Goal: Communication & Community: Answer question/provide support

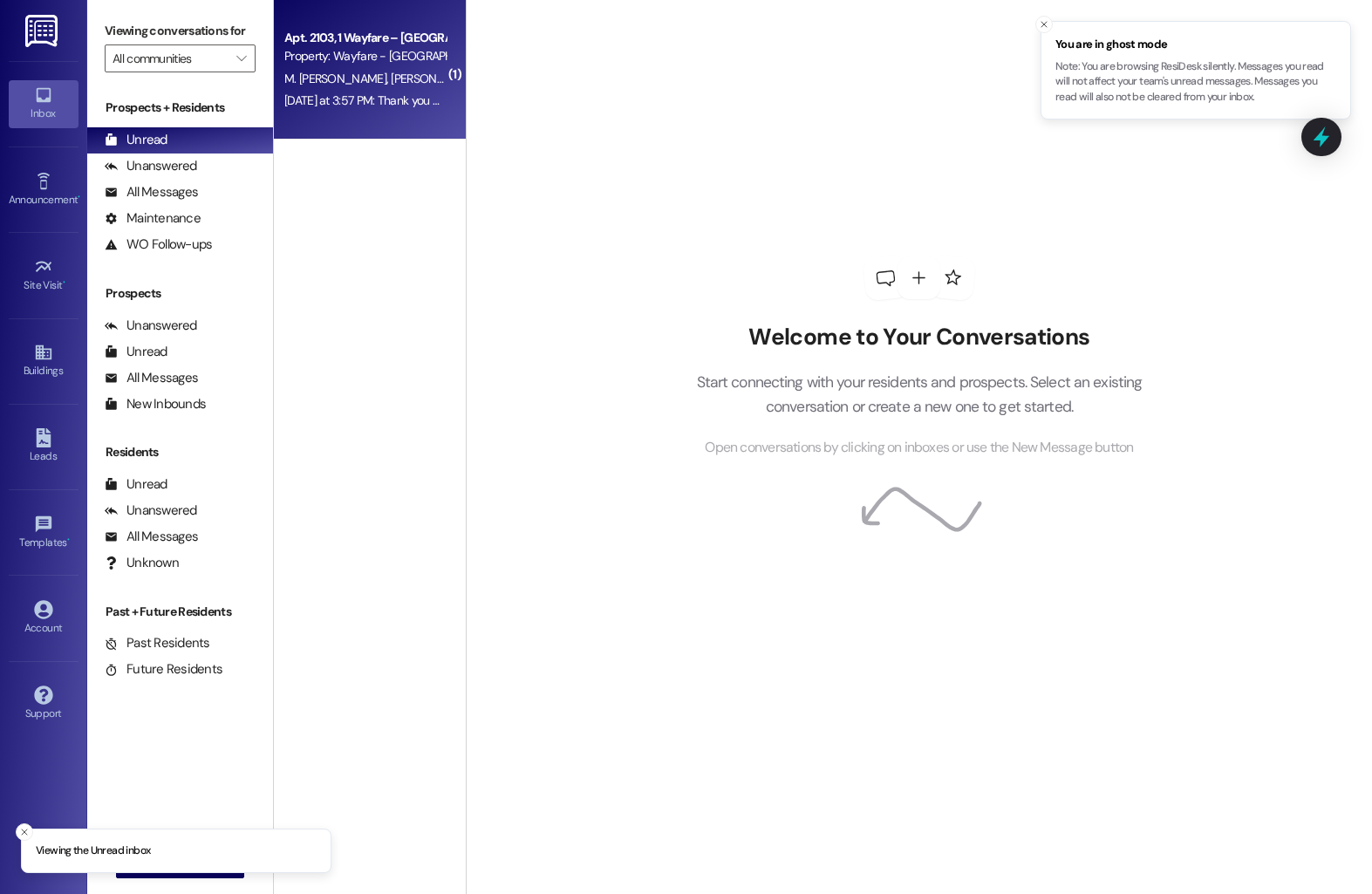
click at [391, 81] on span "[PERSON_NAME]" at bounding box center [434, 78] width 87 height 16
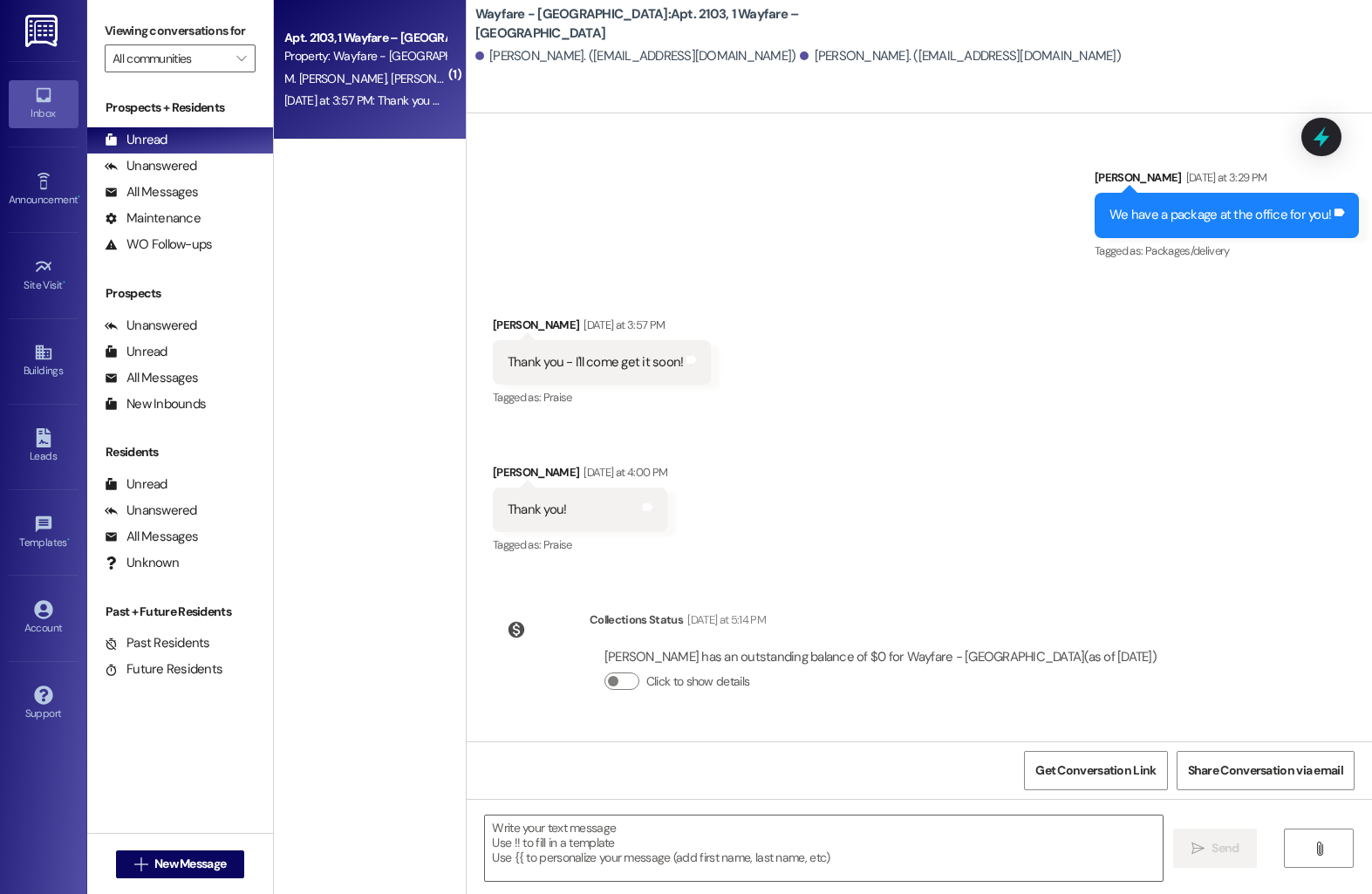
scroll to position [13019, 0]
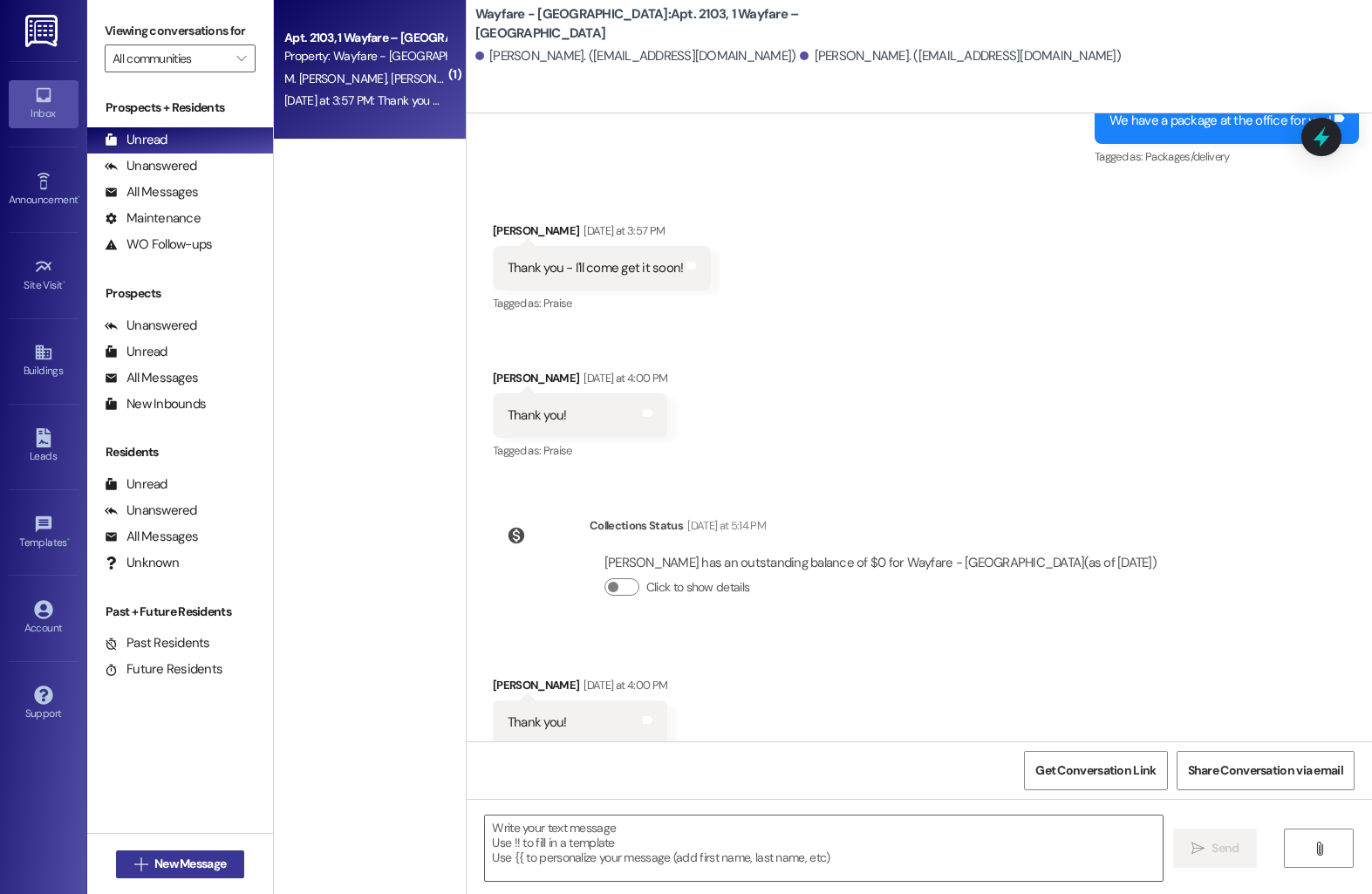
click at [175, 865] on span "New Message" at bounding box center [189, 863] width 71 height 19
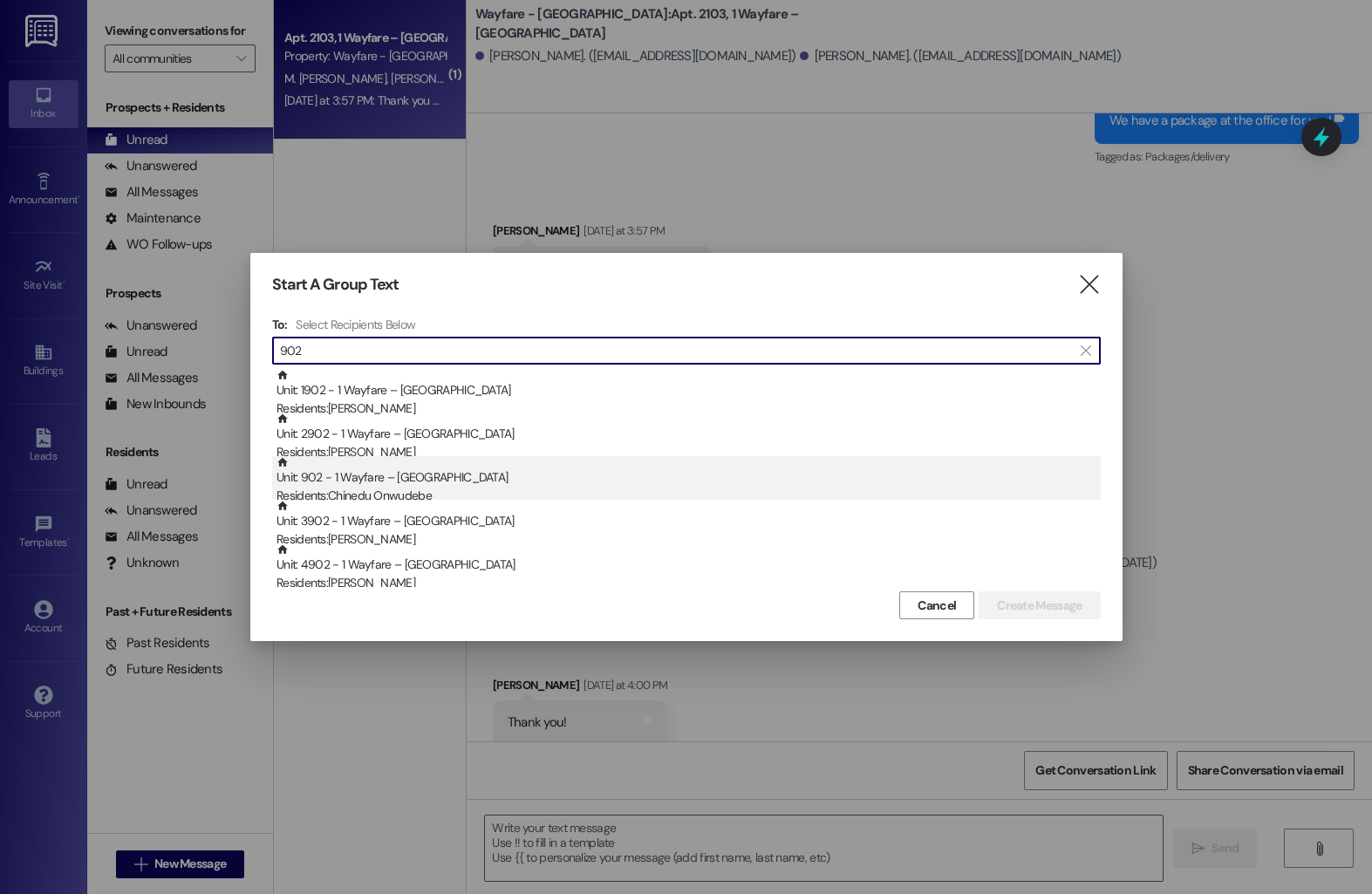
type input "902"
click at [383, 492] on div "Residents: Chinedu Onwudebe" at bounding box center [688, 495] width 824 height 19
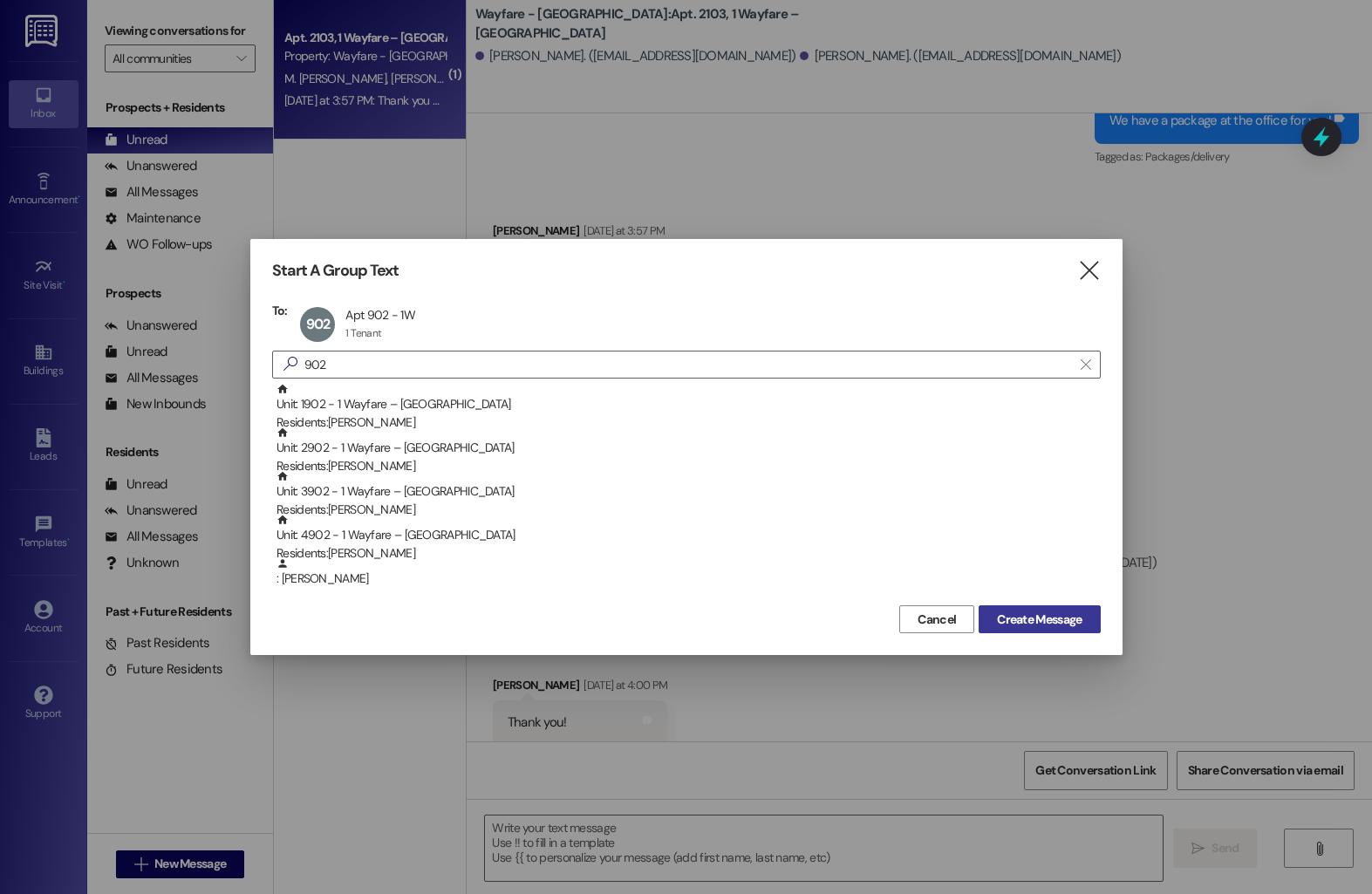
click at [1004, 619] on span "Create Message" at bounding box center [1039, 619] width 85 height 19
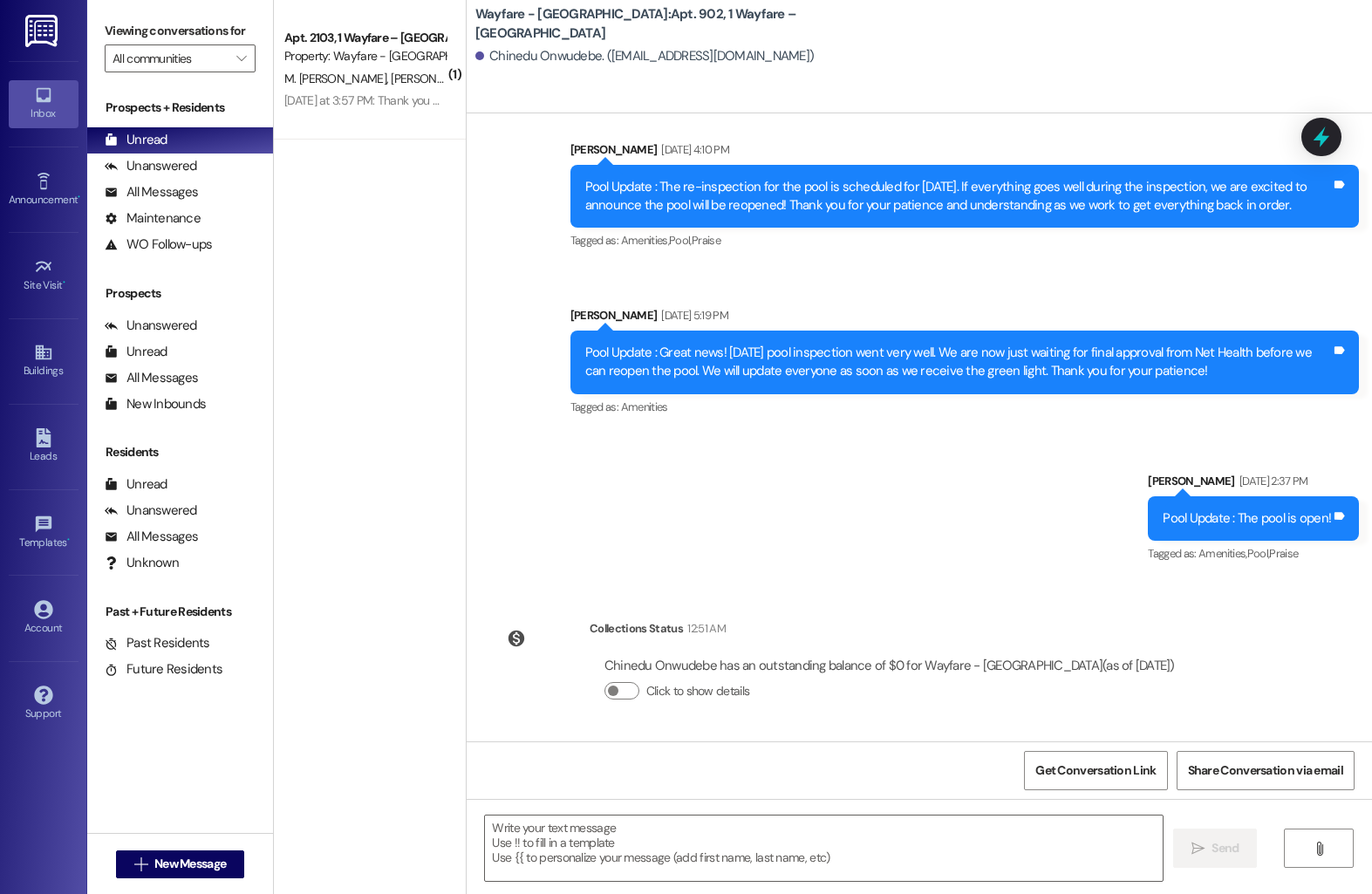
scroll to position [5251, 0]
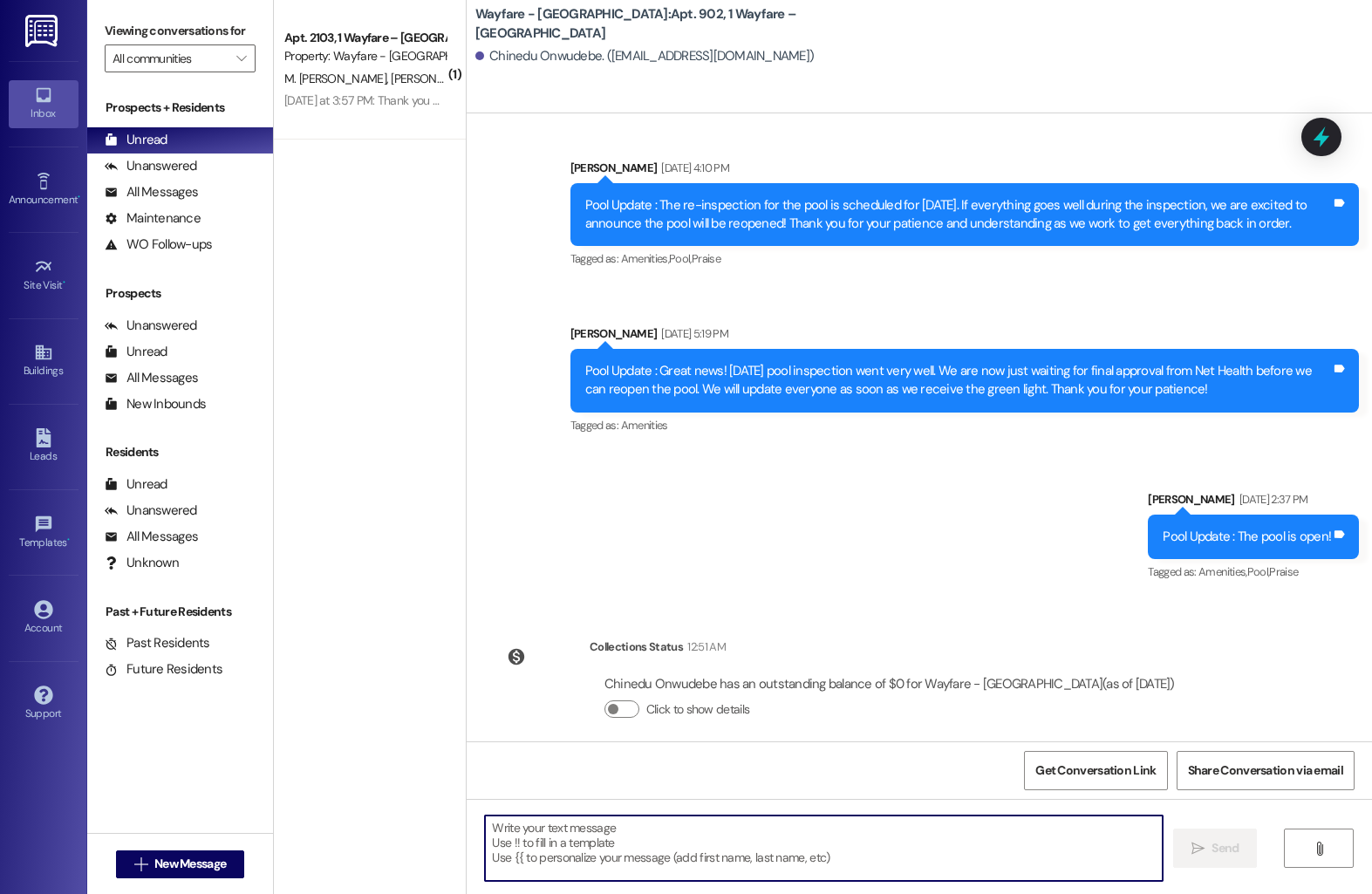
click at [688, 831] on textarea at bounding box center [824, 847] width 678 height 65
type textarea "The clubhouse code is 29590 checkmark!"
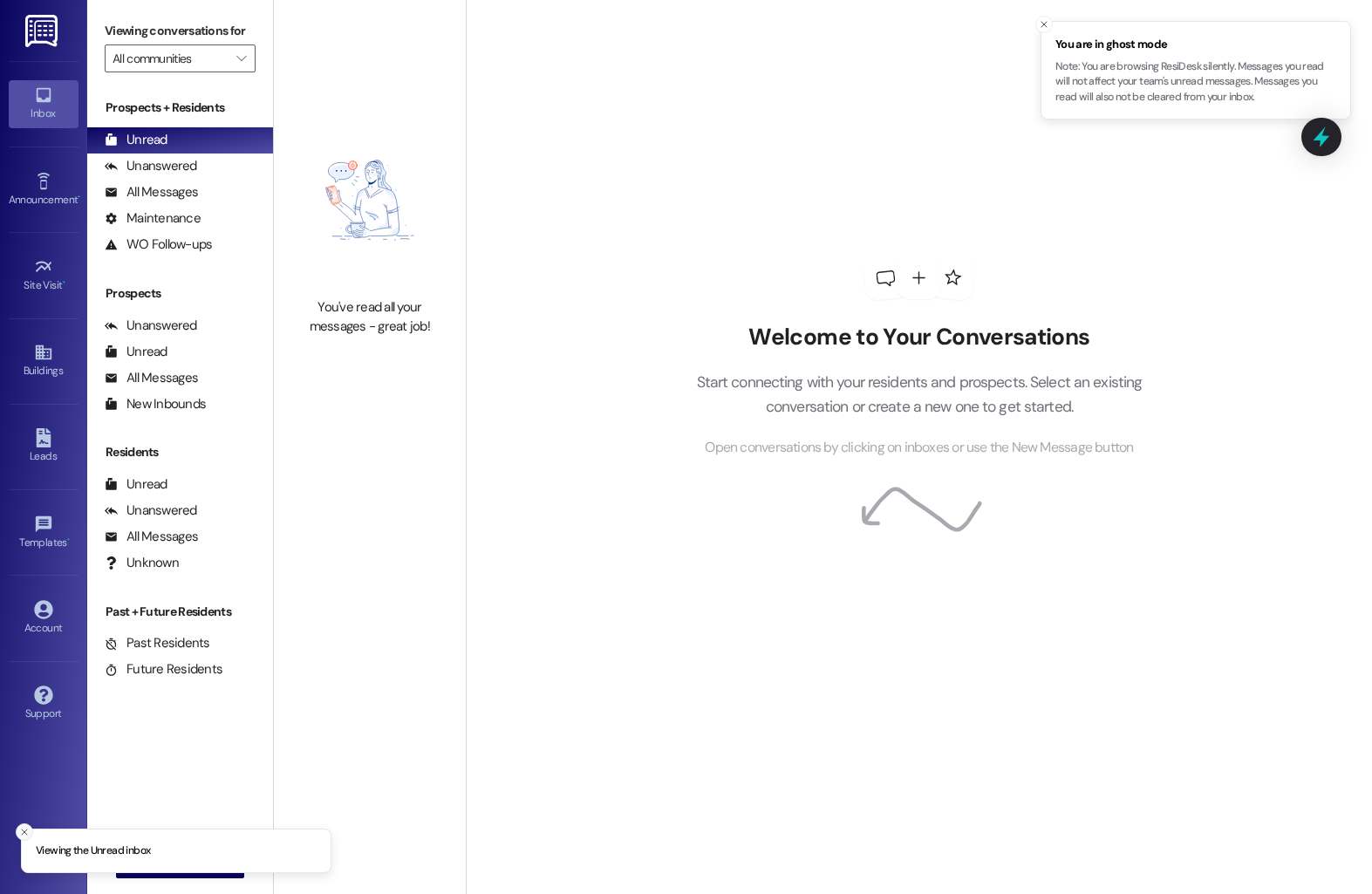
click at [23, 834] on icon "Close toast" at bounding box center [24, 832] width 11 height 11
click at [158, 876] on button " New Message" at bounding box center [181, 864] width 129 height 28
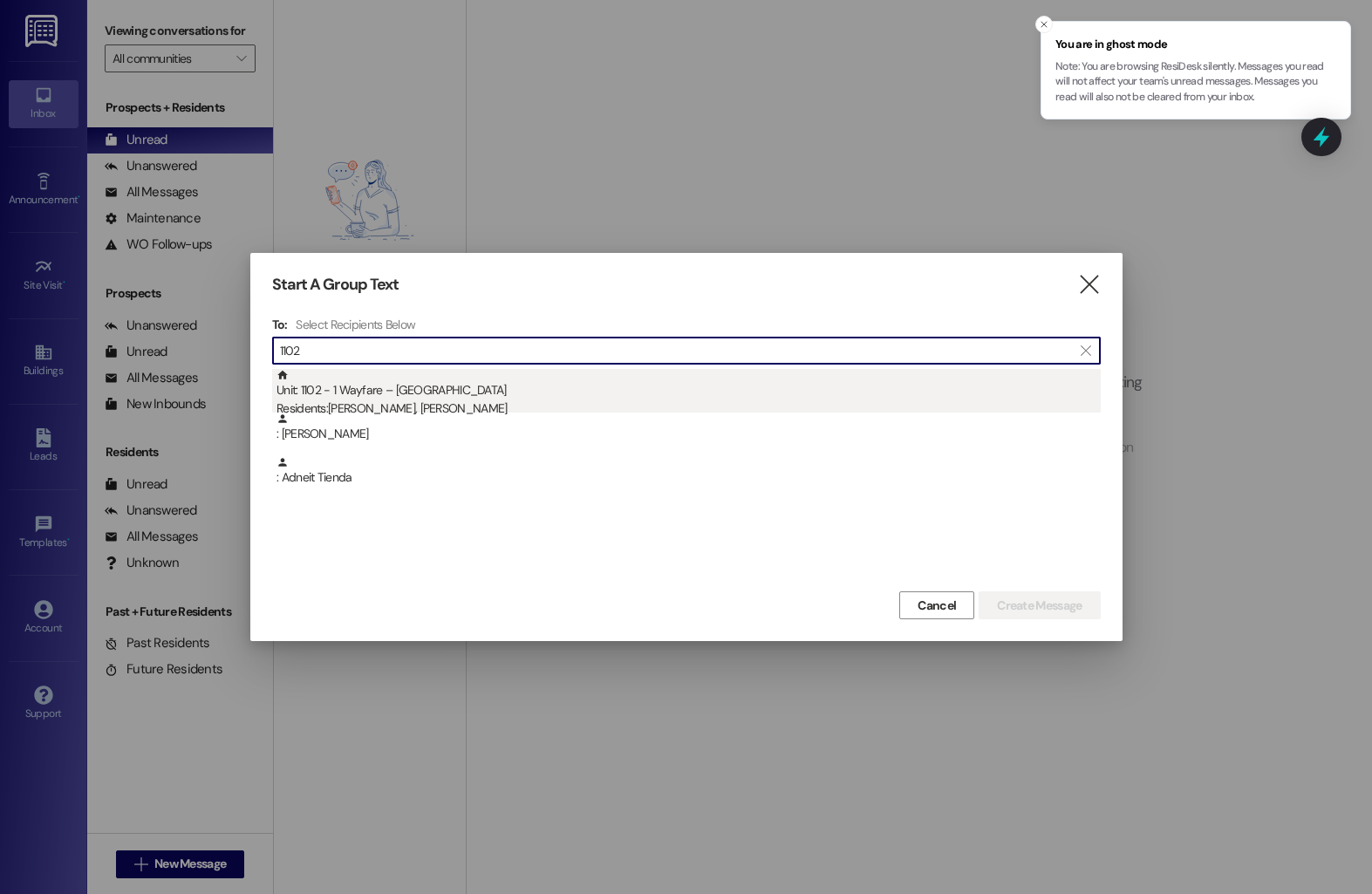
type input "1102"
click at [418, 404] on div "Residents: Adneit Tienda, Jose Ramirez" at bounding box center [688, 408] width 824 height 19
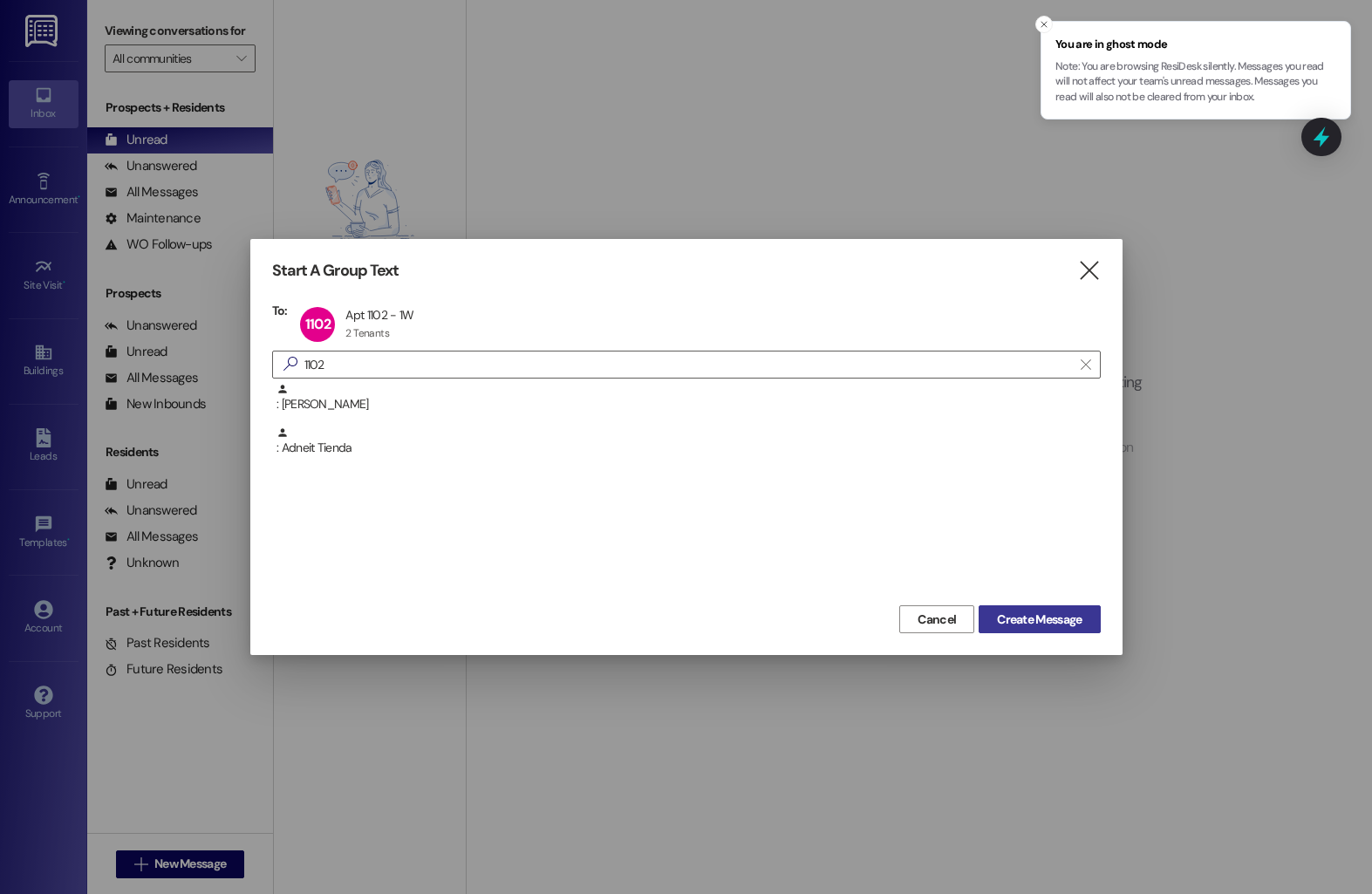
click at [993, 625] on span "Create Message" at bounding box center [1039, 619] width 92 height 19
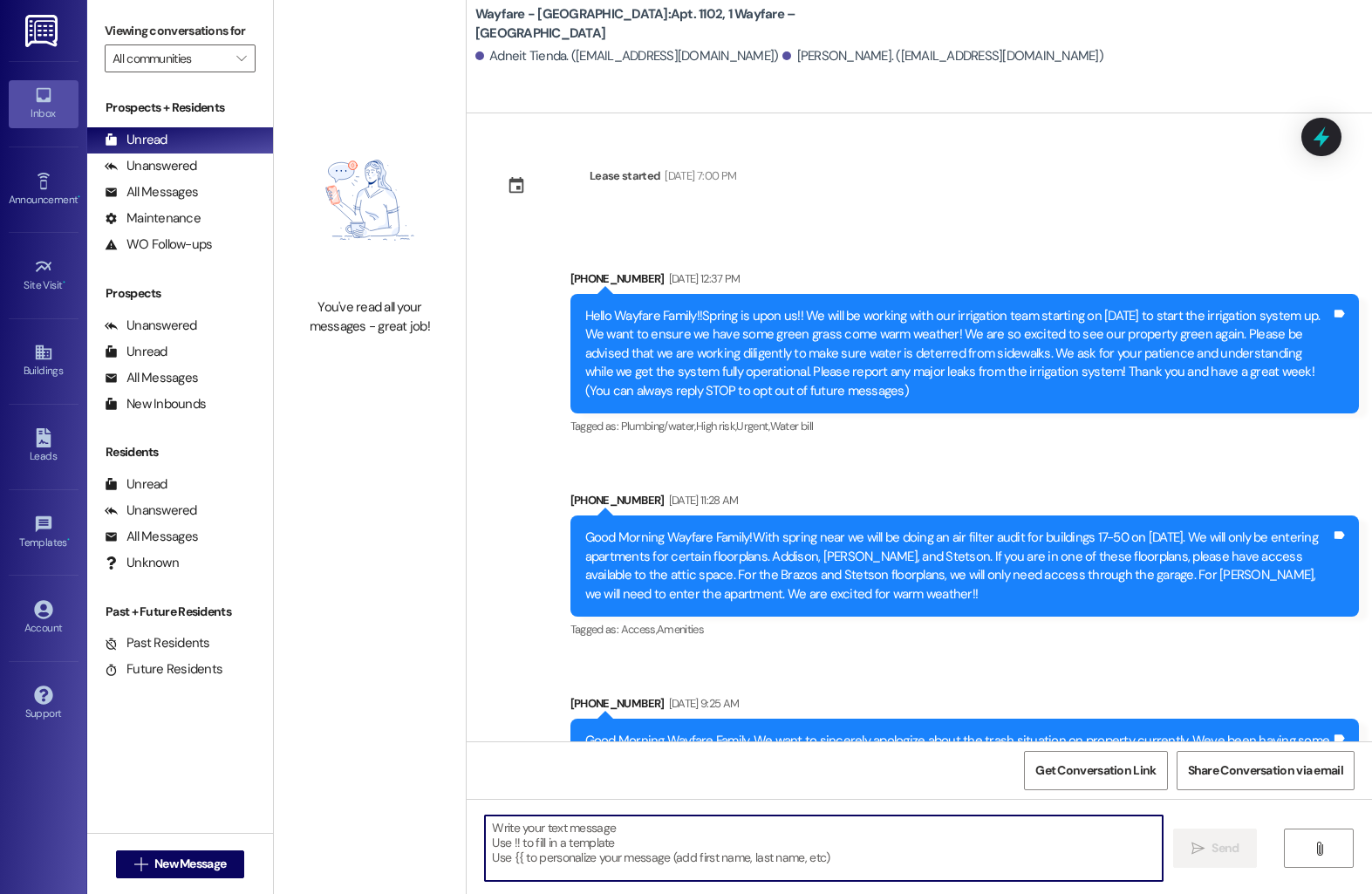
click at [732, 831] on textarea at bounding box center [824, 847] width 678 height 65
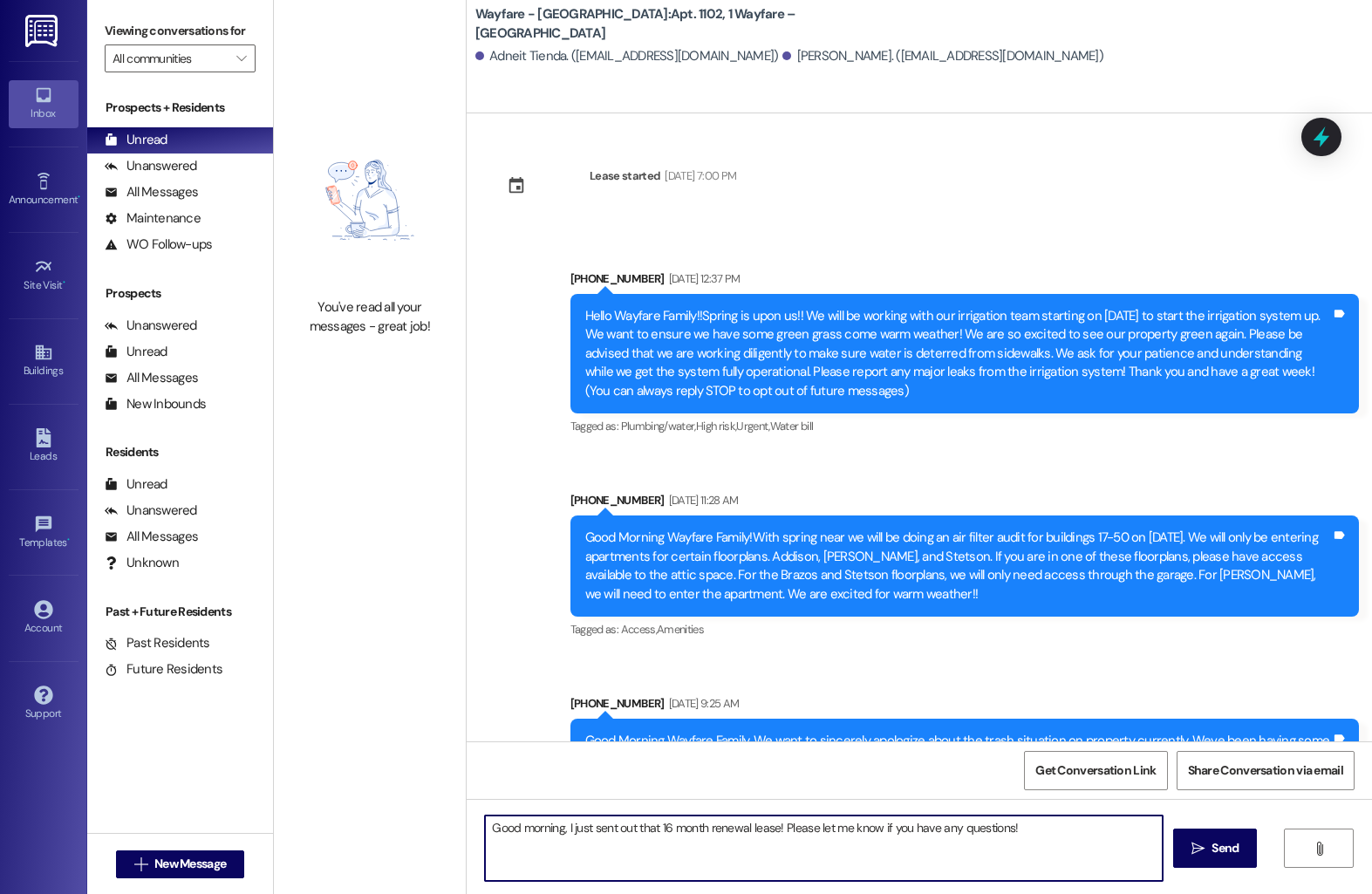
type textarea "Good morning, I just sent out that 16 month renewal lease! Please let me know i…"
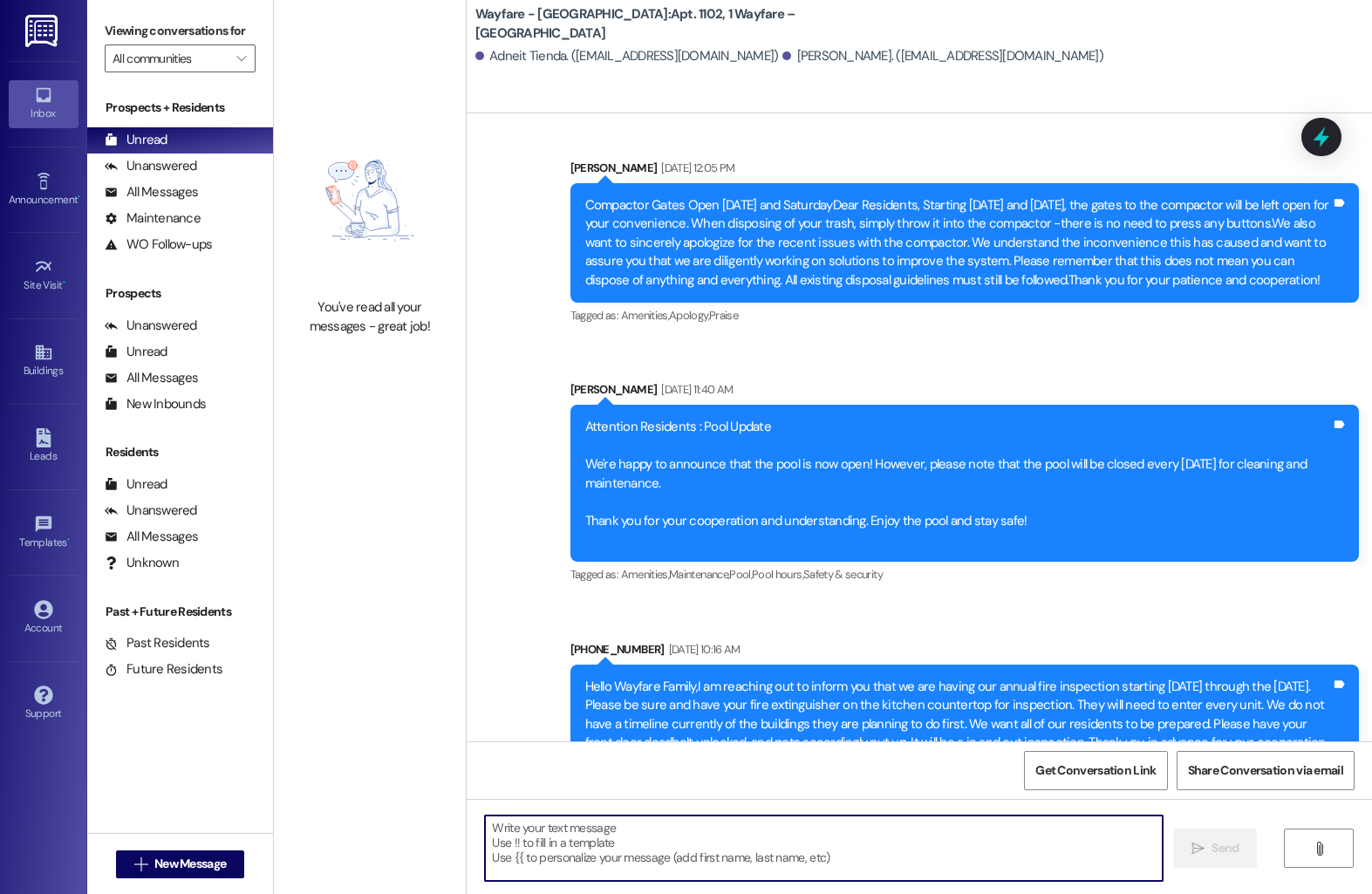
scroll to position [767, 0]
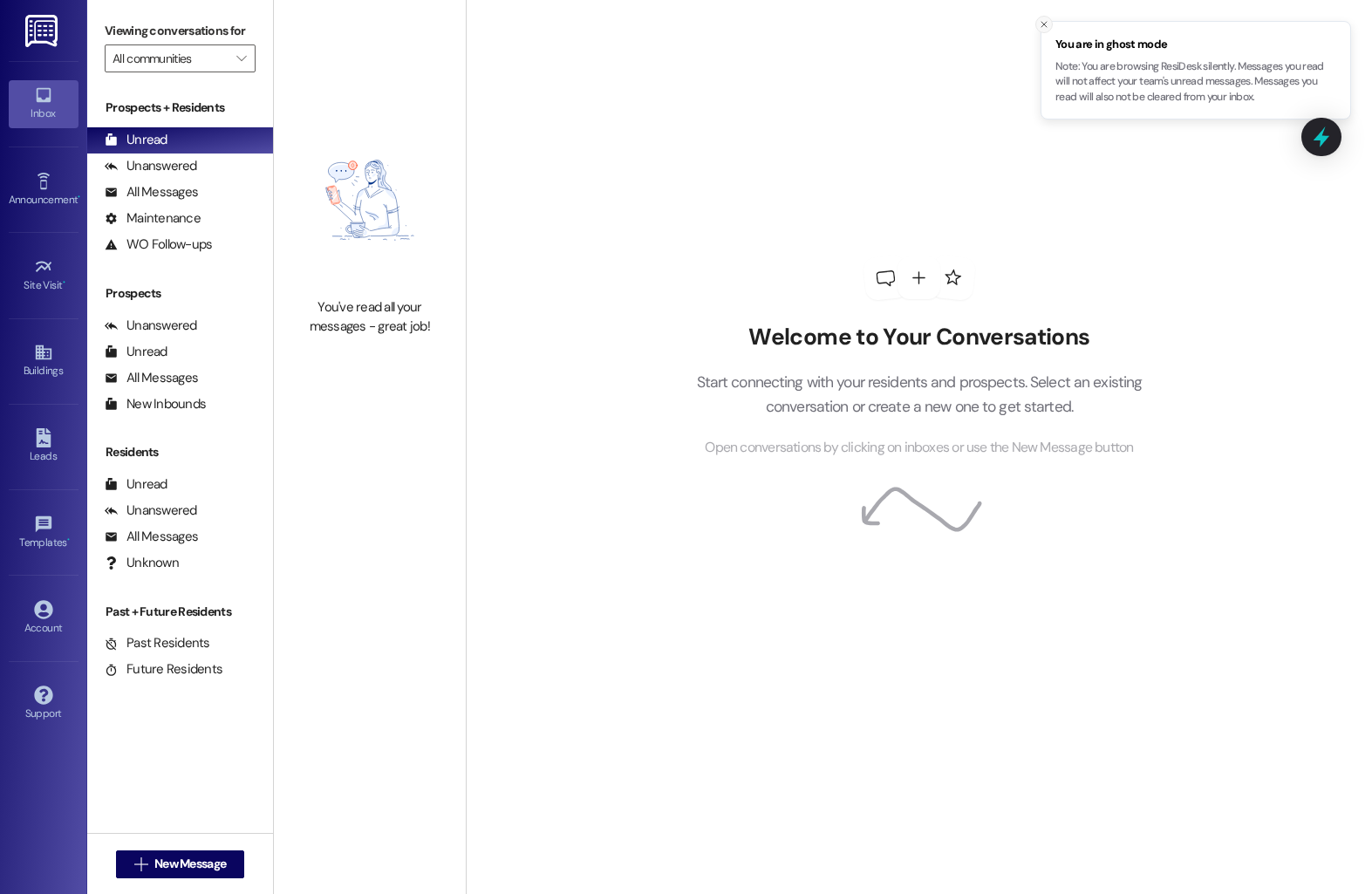
click at [1047, 24] on icon "Close toast" at bounding box center [1044, 24] width 11 height 11
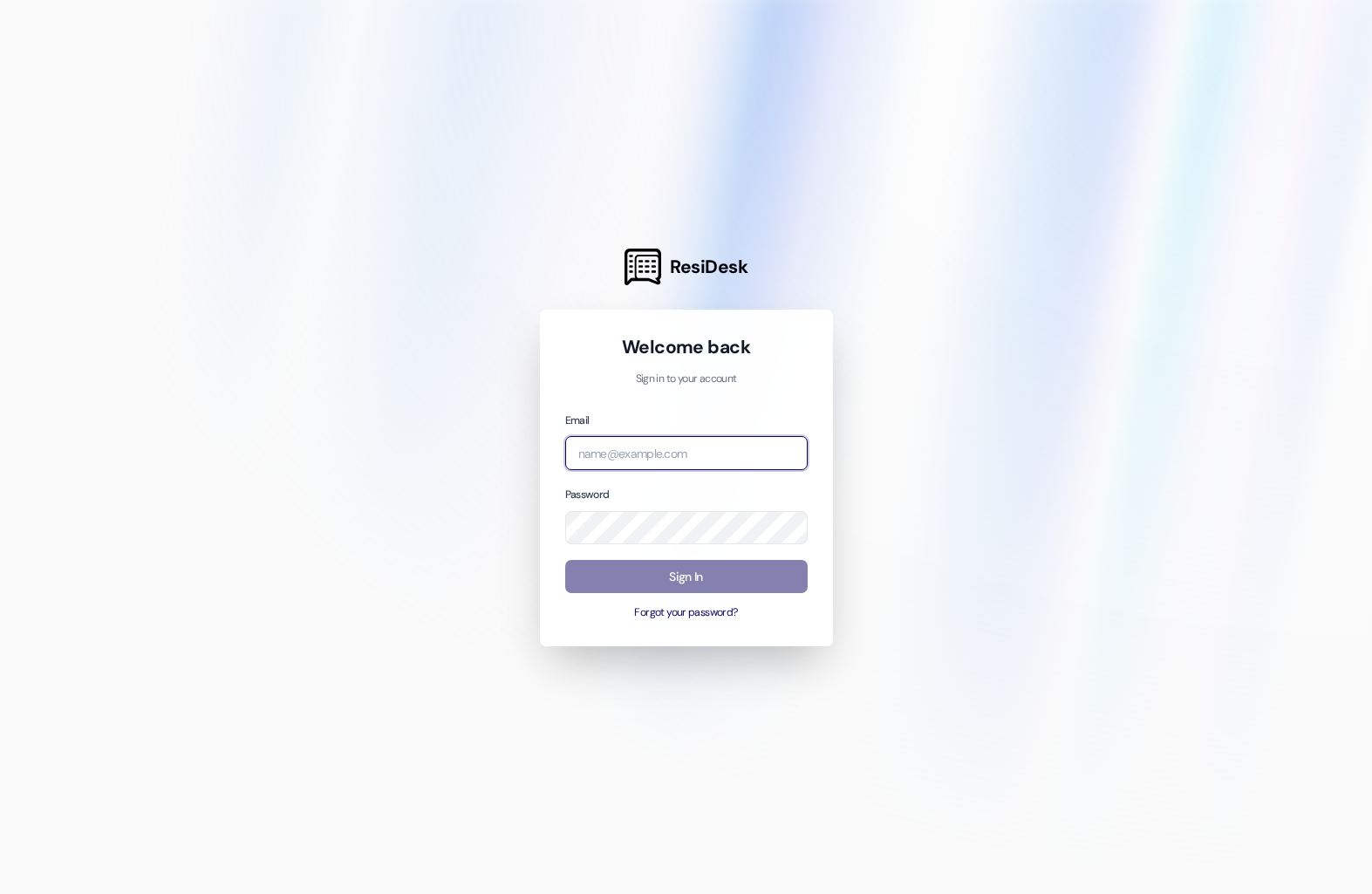
click at [625, 448] on input "email" at bounding box center [686, 453] width 242 height 34
type input "harleyc@imsdevelopment.net"
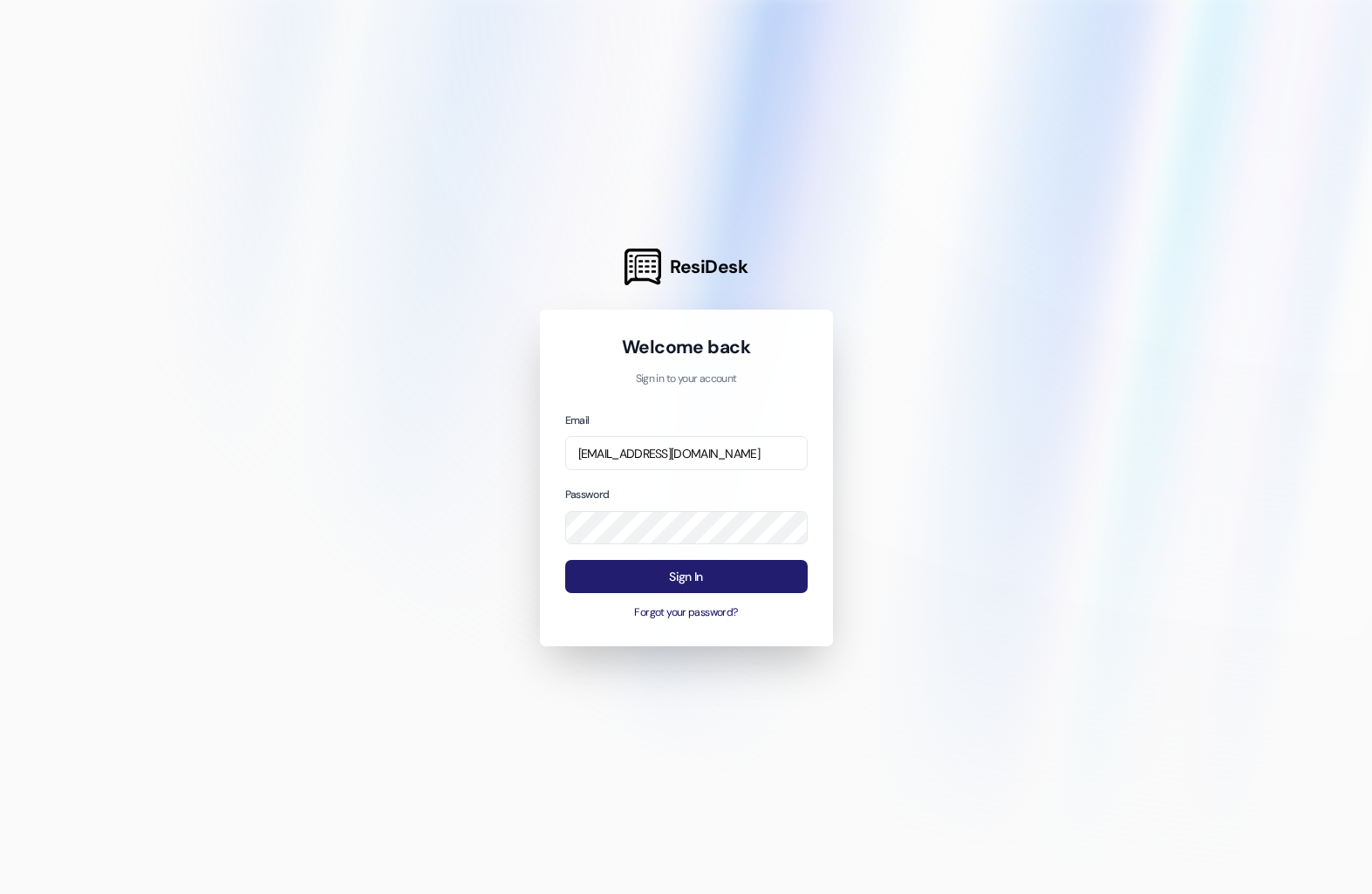
click at [693, 573] on button "Sign In" at bounding box center [686, 576] width 242 height 34
